Goal: Information Seeking & Learning: Find specific fact

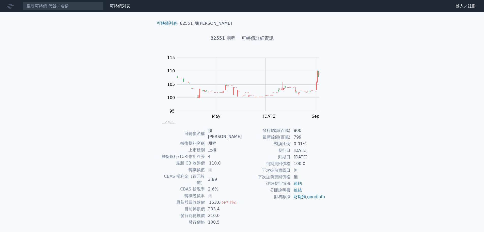
click at [216, 173] on td "3.89" at bounding box center [223, 179] width 37 height 13
click at [236, 173] on td "3.89" at bounding box center [223, 179] width 37 height 13
drag, startPoint x: 233, startPoint y: 161, endPoint x: 215, endPoint y: 159, distance: 17.7
click at [215, 159] on tbody "可轉債名稱 朋程一 轉換標的名稱 朋程 上市櫃別 上櫃 擔保銀行/TCRI信用評等 4 最新 CB 收盤價 110.0 轉換價值 無 CBAS 權利金（百元報…" at bounding box center [200, 176] width 83 height 98
click at [229, 173] on td "3.89" at bounding box center [223, 179] width 37 height 13
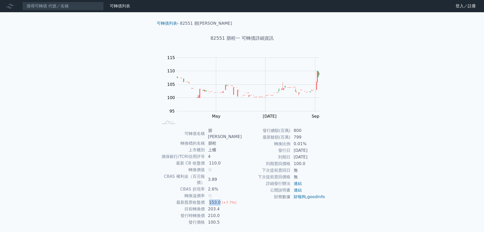
drag, startPoint x: 211, startPoint y: 188, endPoint x: 223, endPoint y: 190, distance: 11.9
click at [223, 199] on td "153.0 (+7.7%)" at bounding box center [223, 202] width 37 height 7
click at [227, 212] on td "210.0" at bounding box center [223, 215] width 37 height 7
drag, startPoint x: 224, startPoint y: 197, endPoint x: 192, endPoint y: 195, distance: 32.3
click at [192, 205] on tr "目前轉換價 203.4" at bounding box center [200, 208] width 83 height 7
